Goal: Find specific page/section: Find specific page/section

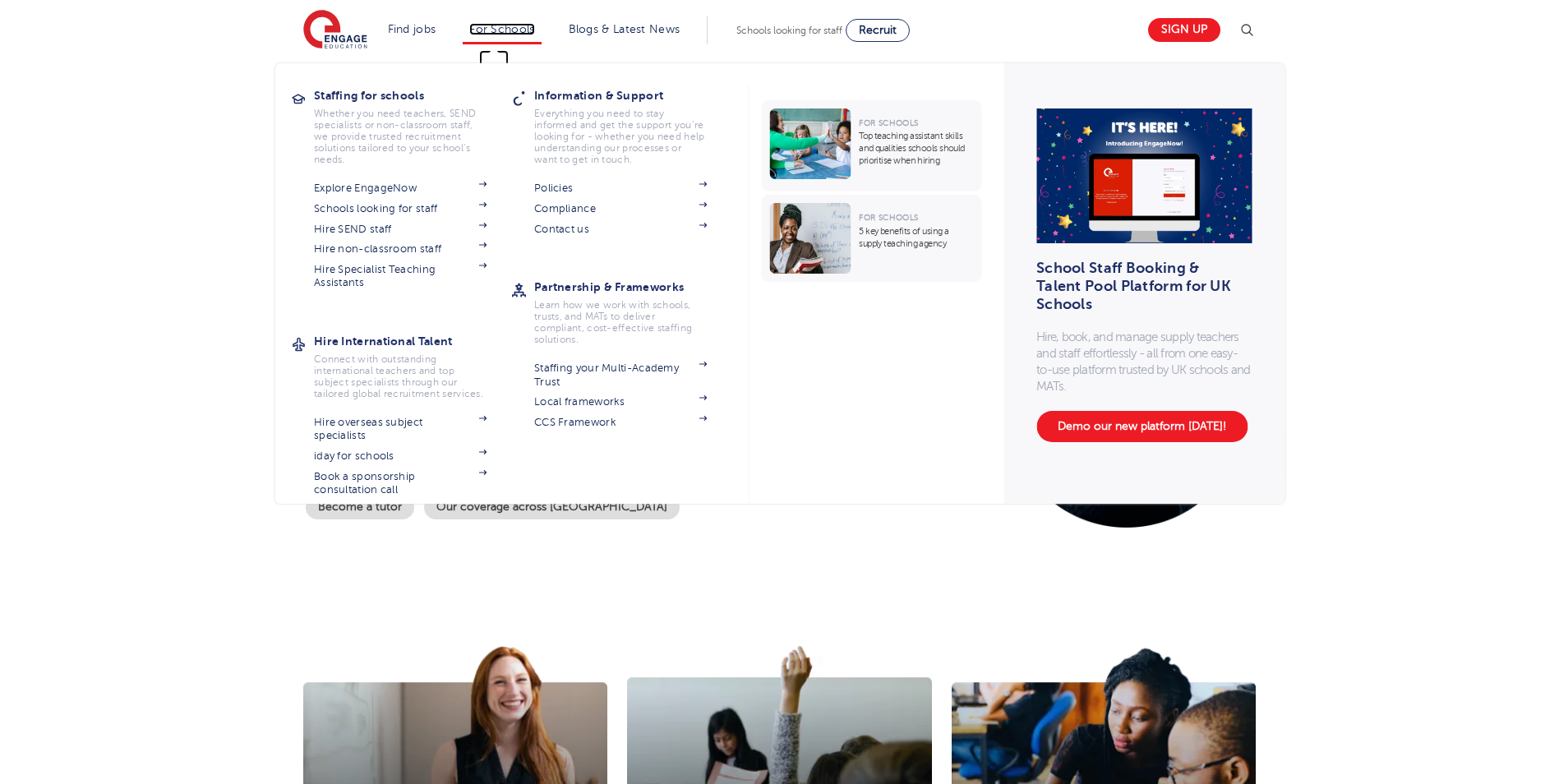
click at [498, 30] on link "For Schools" at bounding box center [502, 29] width 65 height 12
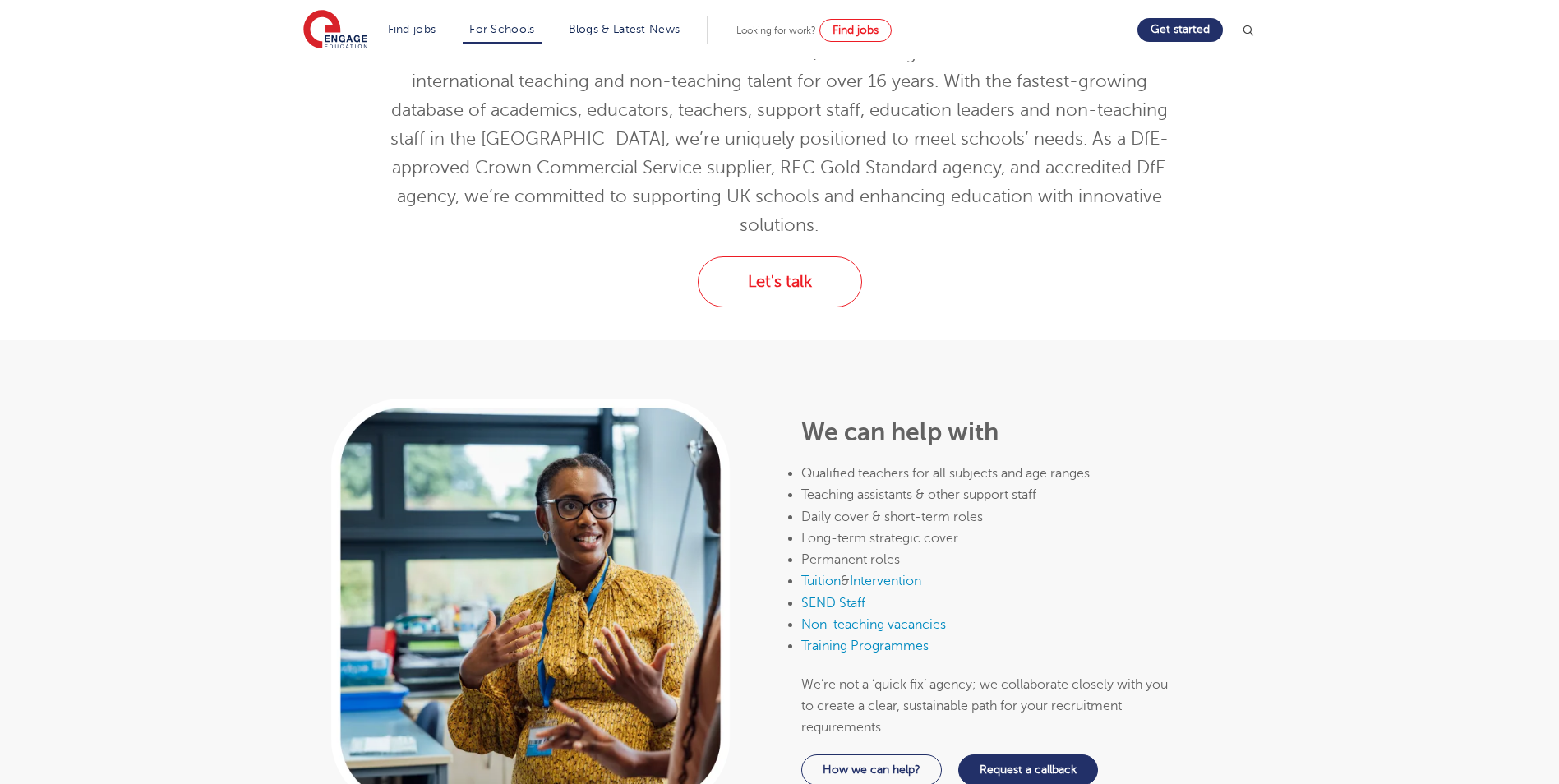
scroll to position [576, 0]
